Goal: Transaction & Acquisition: Download file/media

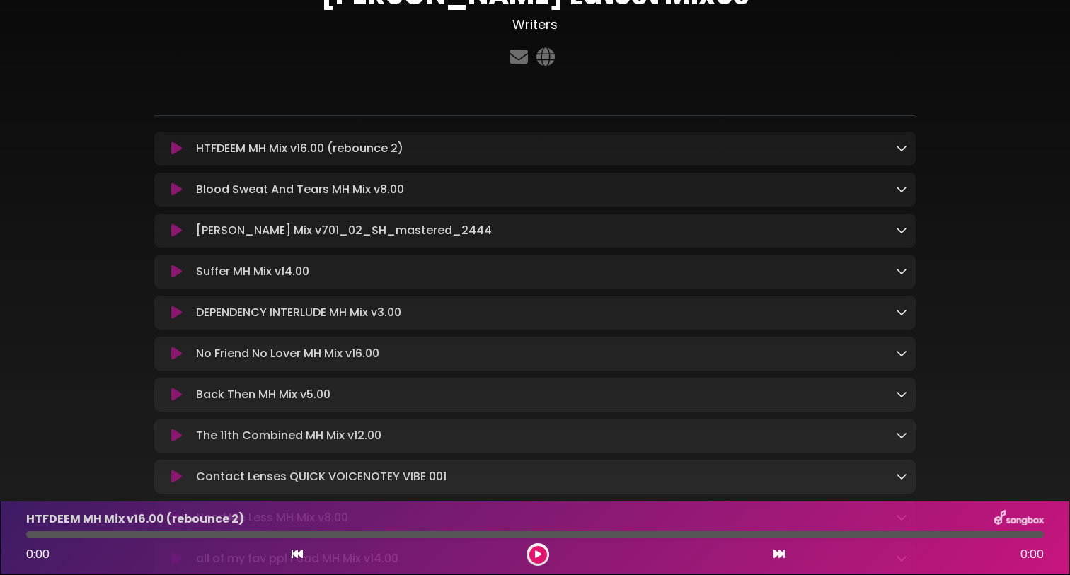
scroll to position [232, 0]
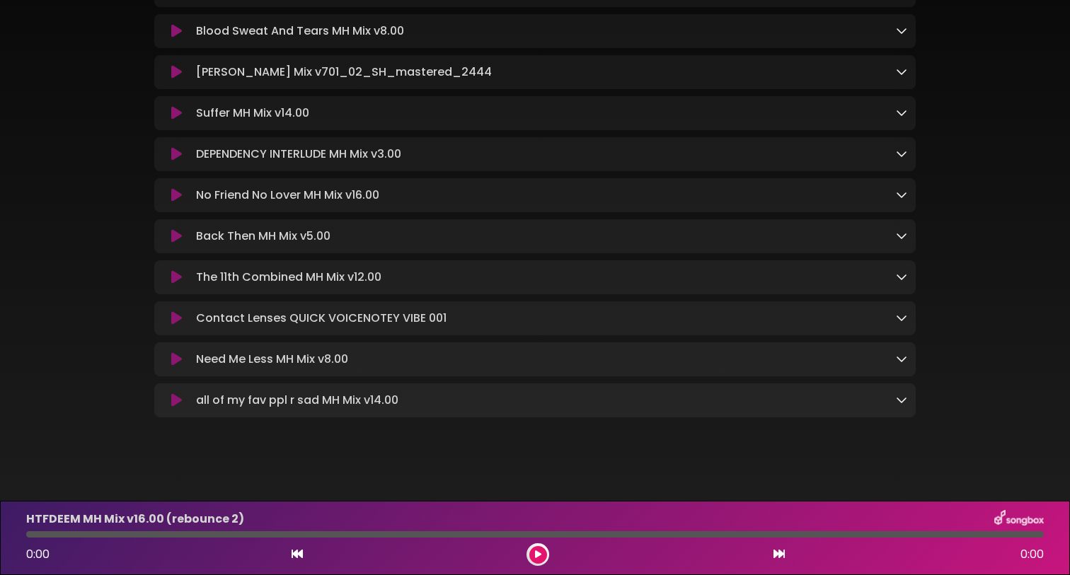
click at [903, 277] on icon at bounding box center [901, 276] width 11 height 11
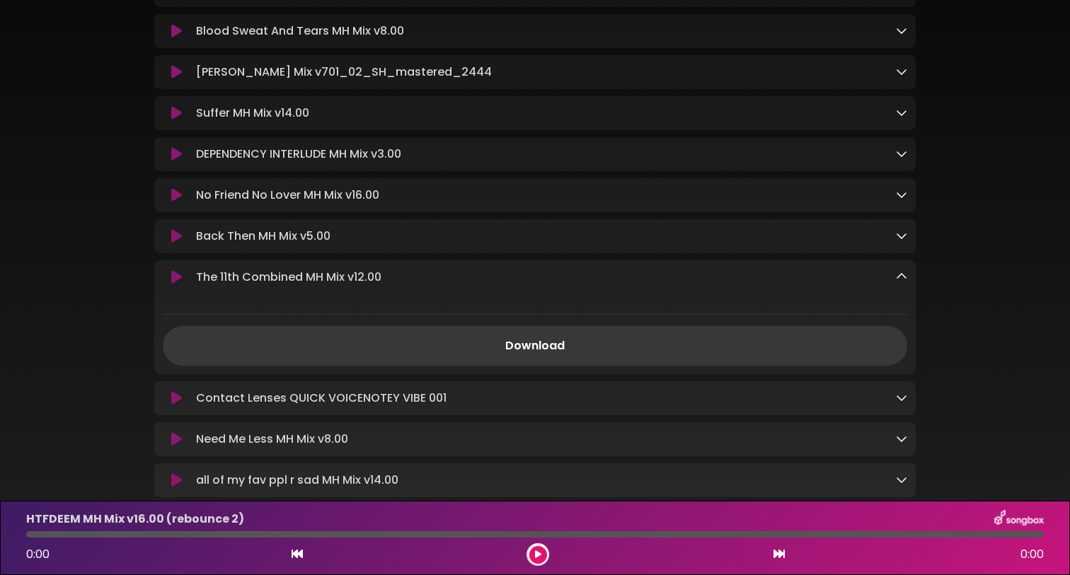
click at [609, 347] on link "Download" at bounding box center [535, 346] width 744 height 40
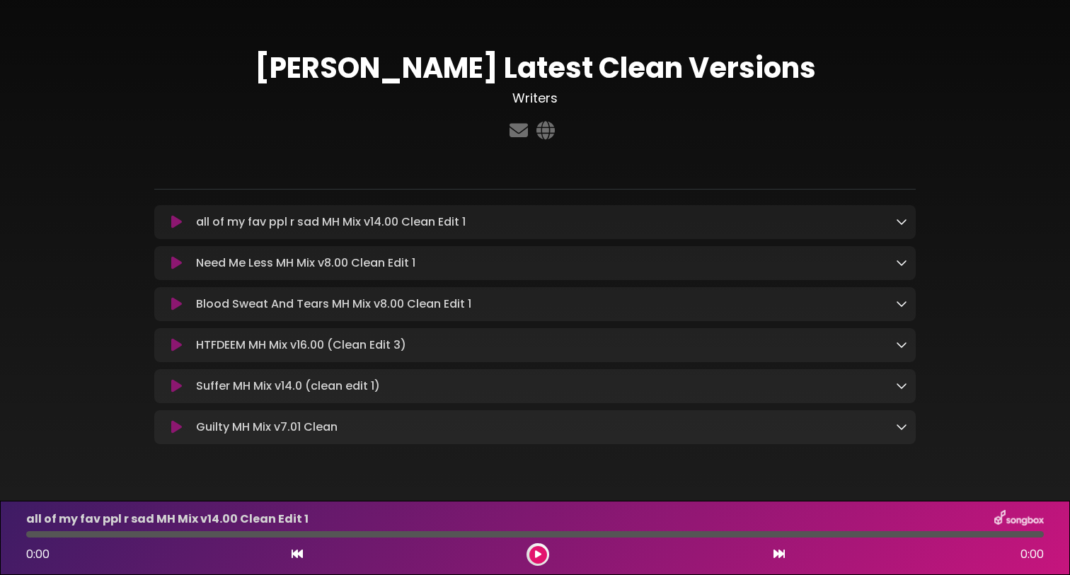
click at [382, 223] on p "all of my fav ppl r sad MH Mix v14.00 Clean Edit 1 Loading Track..." at bounding box center [331, 222] width 270 height 17
click at [906, 220] on icon at bounding box center [901, 221] width 11 height 11
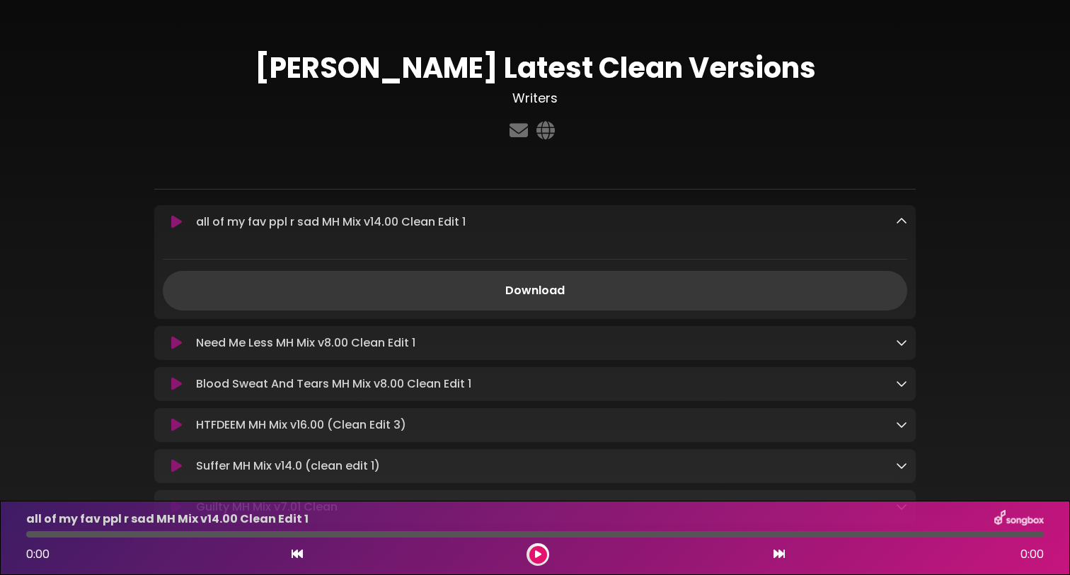
click at [602, 285] on link "Download" at bounding box center [535, 291] width 744 height 40
